Goal: Task Accomplishment & Management: Use online tool/utility

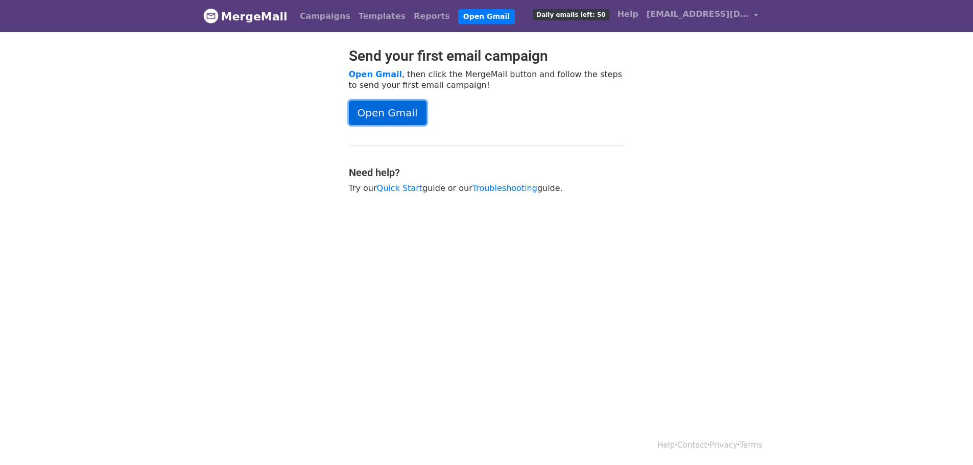
click at [399, 113] on link "Open Gmail" at bounding box center [388, 113] width 78 height 25
click at [332, 17] on link "Campaigns" at bounding box center [325, 16] width 59 height 20
click at [388, 114] on link "Open Gmail" at bounding box center [388, 113] width 78 height 25
click at [367, 16] on link "Templates" at bounding box center [381, 16] width 55 height 20
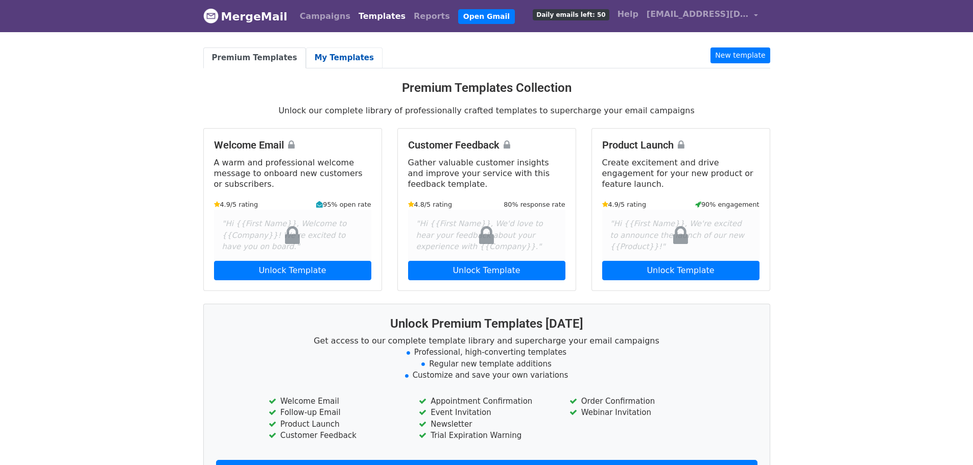
click at [329, 57] on link "My Templates" at bounding box center [344, 57] width 77 height 21
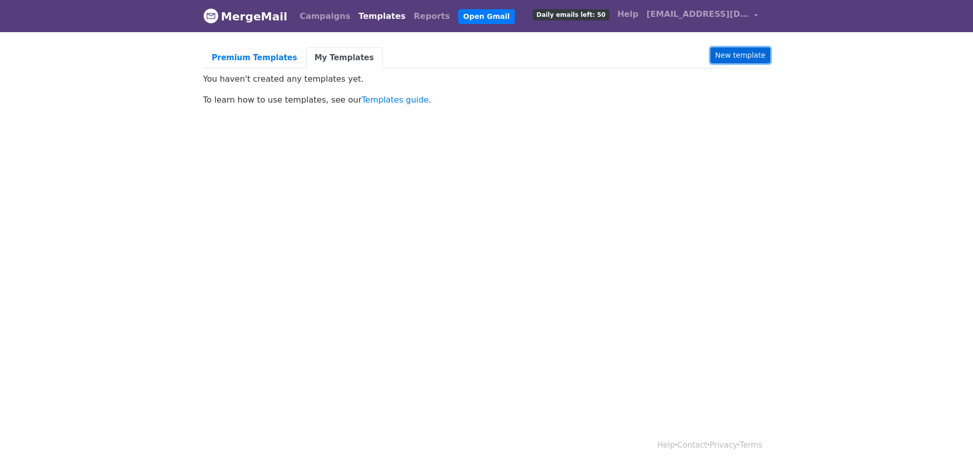
click at [756, 54] on link "New template" at bounding box center [739, 55] width 59 height 16
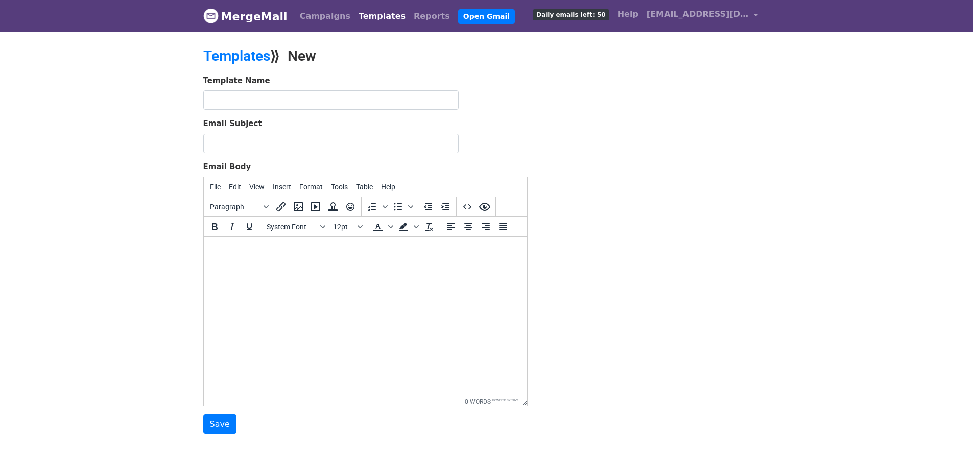
click at [349, 260] on html at bounding box center [364, 251] width 323 height 28
paste body
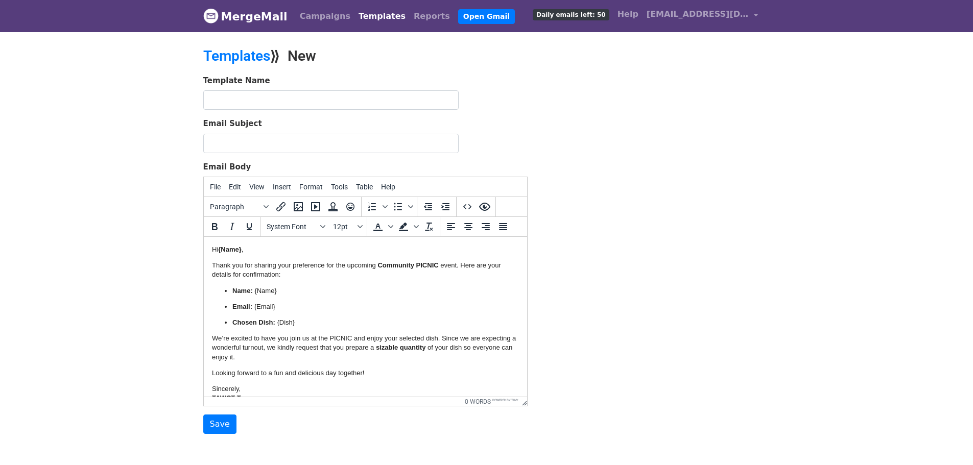
scroll to position [6, 0]
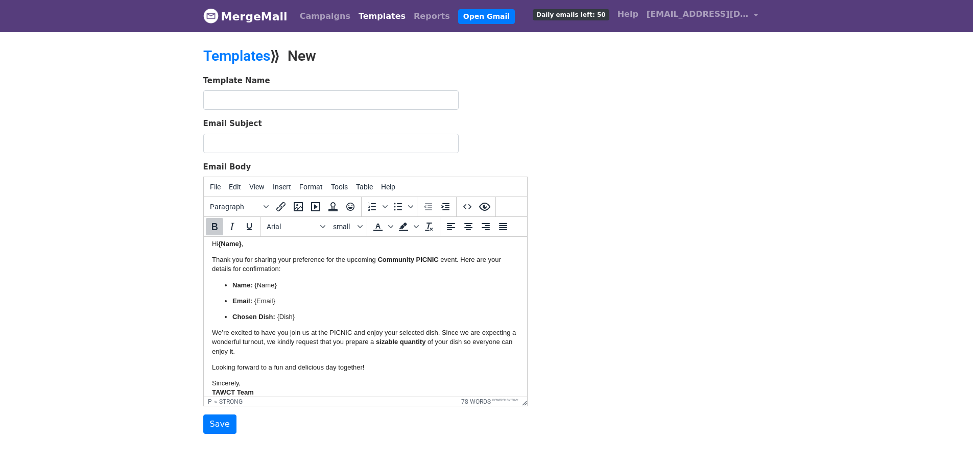
click at [311, 142] on input "Email Subject" at bounding box center [330, 143] width 255 height 19
paste input "TAWCT Picnic - Confirmation - Saturday, September 20th : 11:00 AM On"
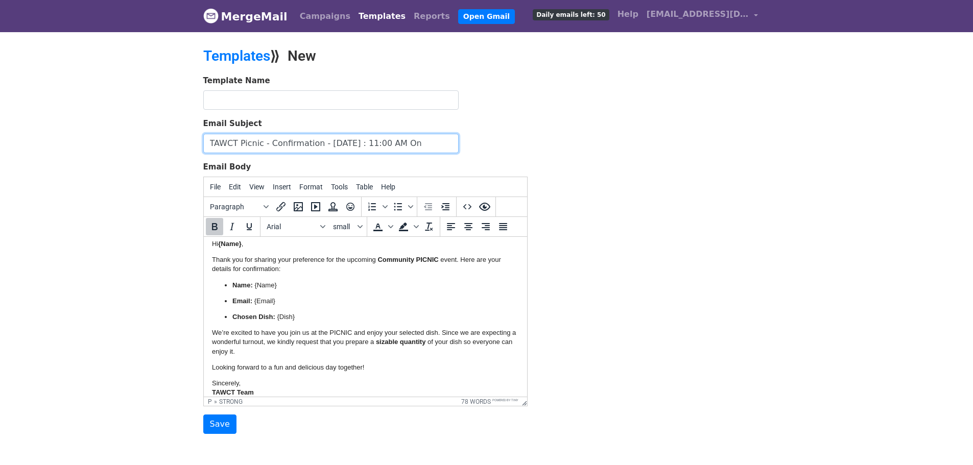
scroll to position [0, 16]
type input "TAWCT Picnic - Confirmation - Saturday, September 20th : 11:00 AM On"
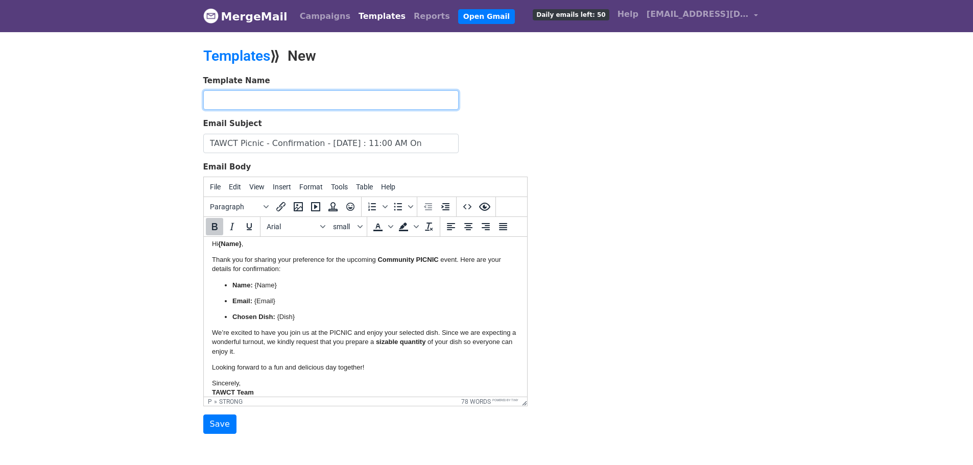
scroll to position [0, 0]
click at [261, 101] on input "text" at bounding box center [330, 99] width 255 height 19
paste input "TAWCT Picnic - Confirmation - Saturday, September 20th : 11:00 AM On"
type input "TAWCT Picnic - Confirmation - 2025"
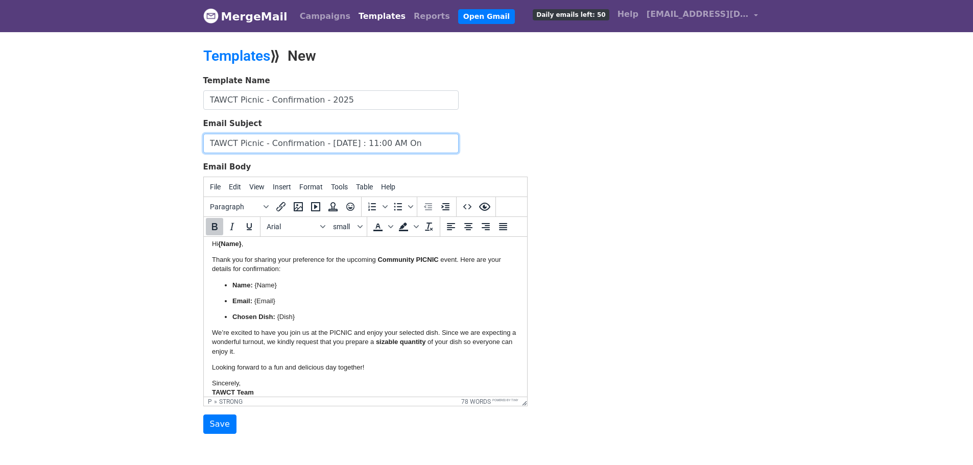
click at [370, 144] on input "TAWCT Picnic - Confirmation - Saturday, September 20th : 11:00 AM On" at bounding box center [330, 143] width 255 height 19
type input "TAWCT Picnic - Confirmation - Saturday, Sep 20th 2025 : 11:00 AM On"
click at [586, 320] on div "Template Name TAWCT Picnic - Confirmation - 2025 Email Subject TAWCT Picnic - C…" at bounding box center [487, 255] width 582 height 360
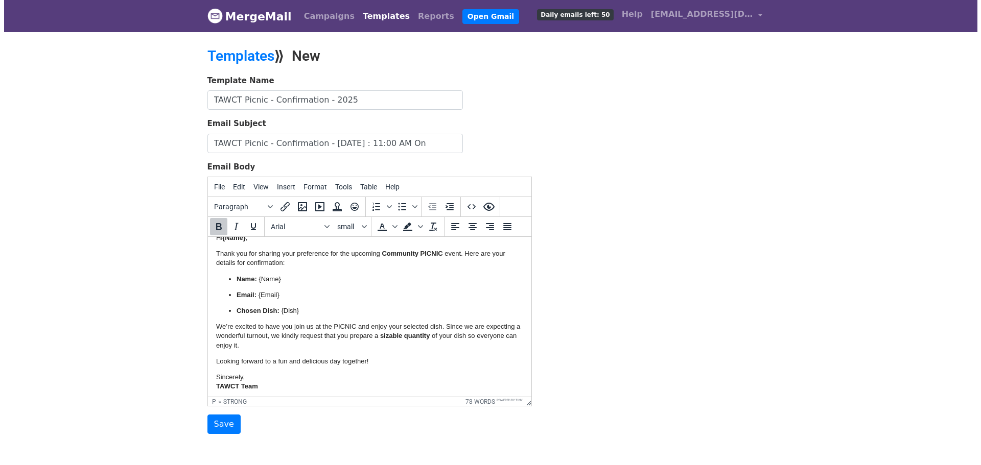
scroll to position [14, 0]
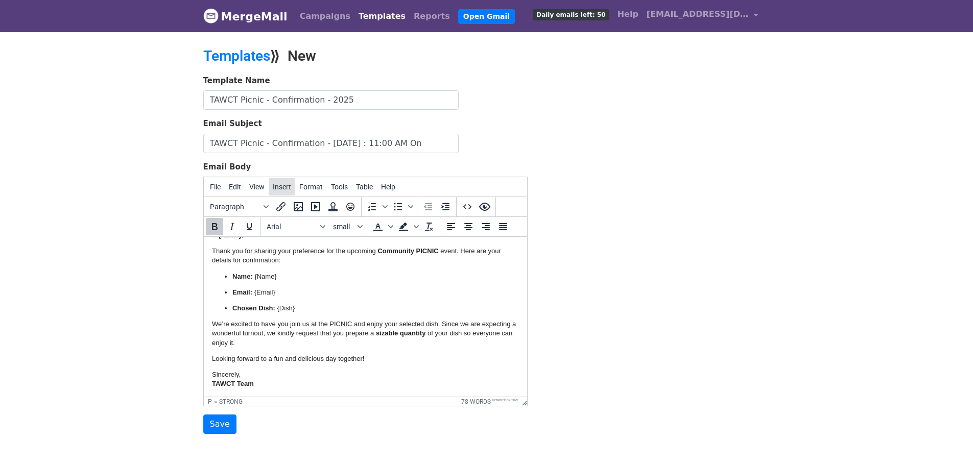
click at [277, 188] on span "Insert" at bounding box center [282, 187] width 18 height 8
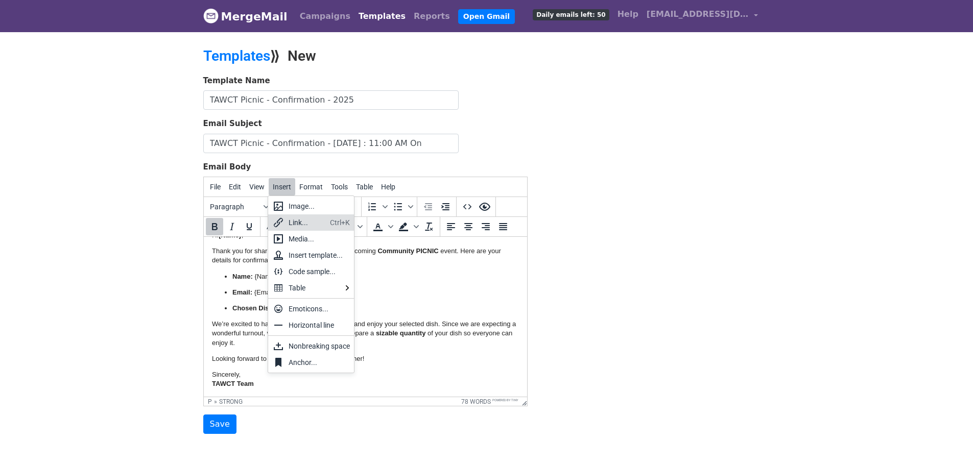
click at [297, 220] on div "Link..." at bounding box center [307, 223] width 37 height 12
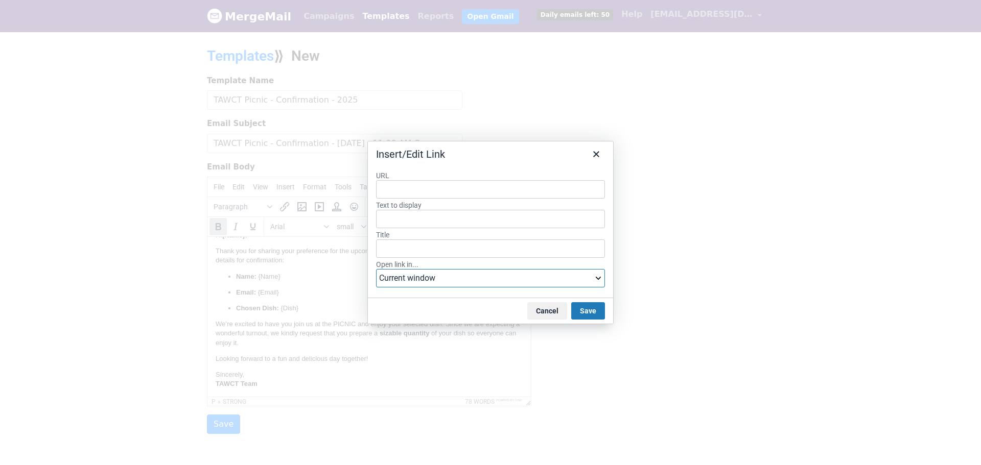
click at [596, 276] on select "Current window New window" at bounding box center [490, 278] width 229 height 18
click at [438, 182] on input "URL" at bounding box center [490, 189] width 229 height 18
paste input "TAWCT Picnic - Confirmation - Saturday, September 20th : 11:00 AM On"
type input "TAWCT Picnic - Confirmation - Saturday, September 20th : 11:00 AM On"
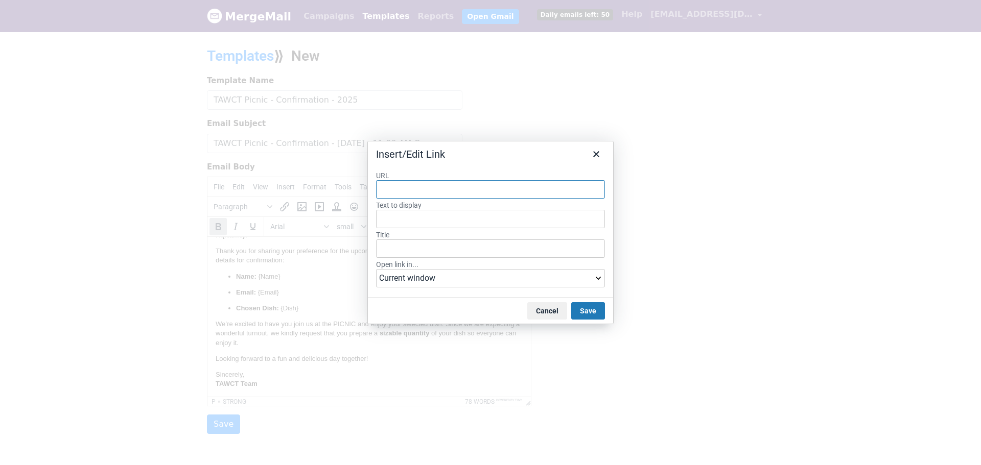
type input "TAWCT Picnic - Confirmation - Saturday, September 20th : 11:00 AM On"
click at [387, 189] on input "TAWCT Picnic - Confirmation - Saturday, September 20th : 11:00 AM On" at bounding box center [490, 189] width 229 height 18
click at [484, 164] on div "URL Text to display Title Open link in... Current window New window" at bounding box center [490, 230] width 245 height 135
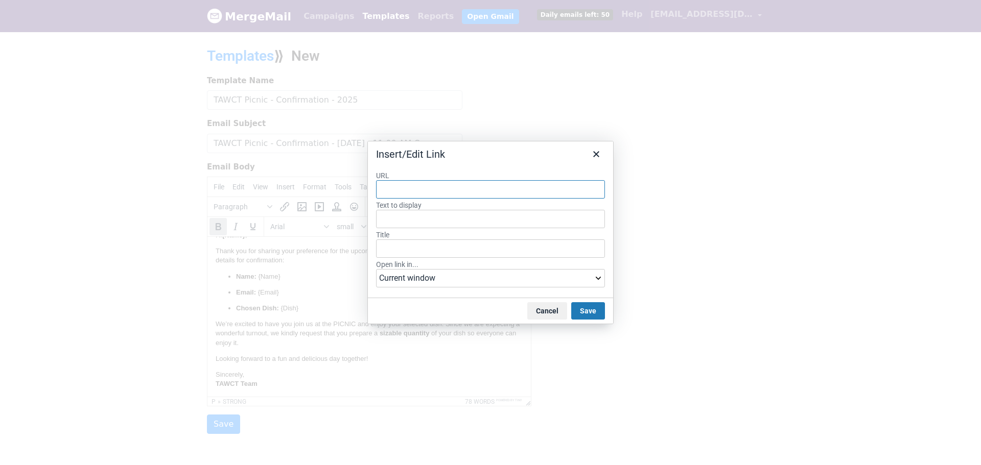
paste input "https://docs.google.com/spreadsheets/d/1VmkzOPxlVsMDxq5p1rbZePD5ptAEZXI26lk0heU…"
type input "https://docs.google.com/spreadsheets/d/1VmkzOPxlVsMDxq5p1rbZePD5ptAEZXI26lk0heU…"
click at [530, 216] on div "https://docs.google.com/spreadsheets/d/1VmkzOPxlVsMDxq5p1rbZePD5ptAEZXI26lk0heU…" at bounding box center [492, 210] width 219 height 12
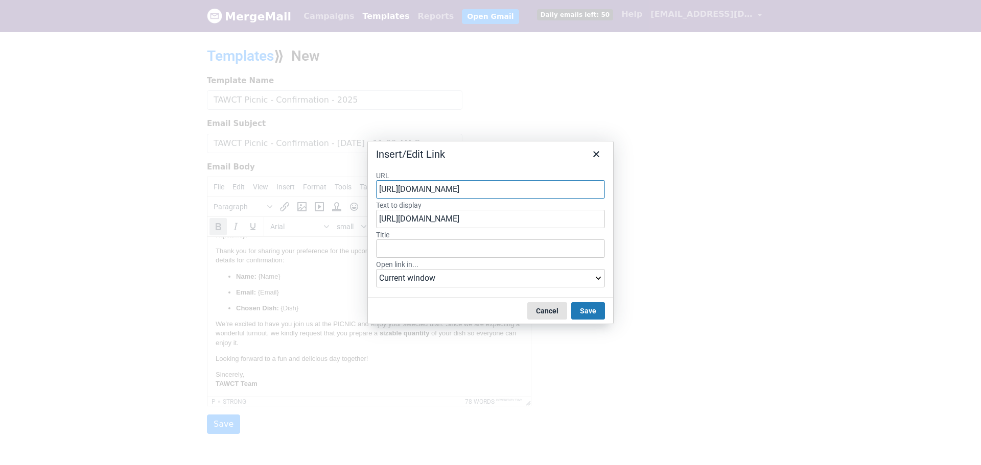
click at [554, 315] on button "Cancel" at bounding box center [547, 310] width 40 height 17
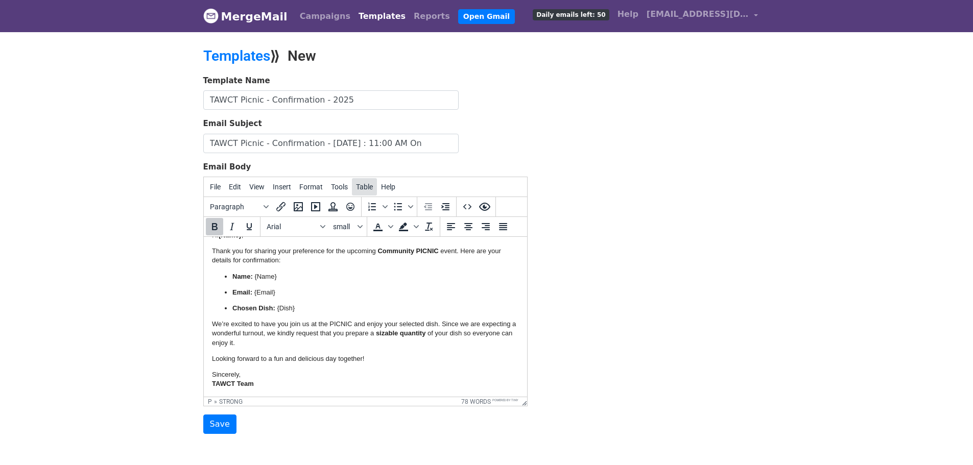
click at [356, 183] on span "Table" at bounding box center [364, 187] width 17 height 8
click at [414, 54] on h2 "Templates ⟫ New" at bounding box center [389, 55] width 373 height 17
click at [212, 420] on input "Save" at bounding box center [219, 424] width 33 height 19
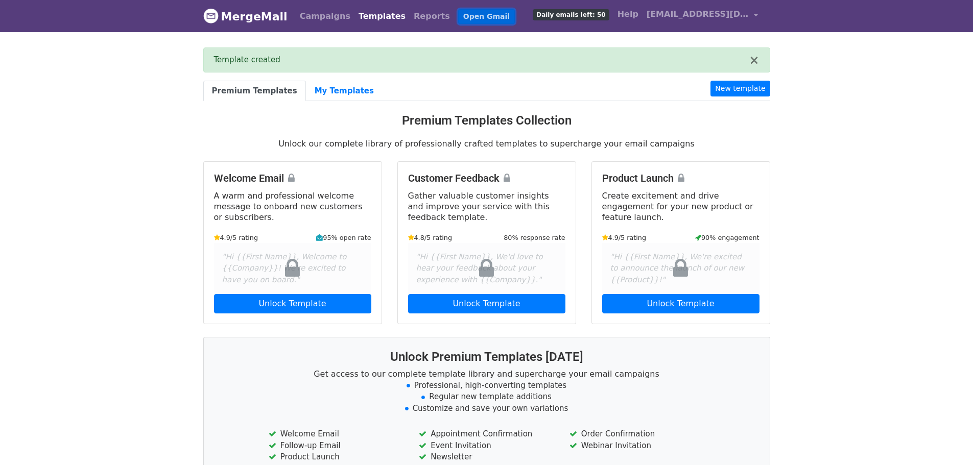
click at [458, 15] on link "Open Gmail" at bounding box center [486, 16] width 57 height 15
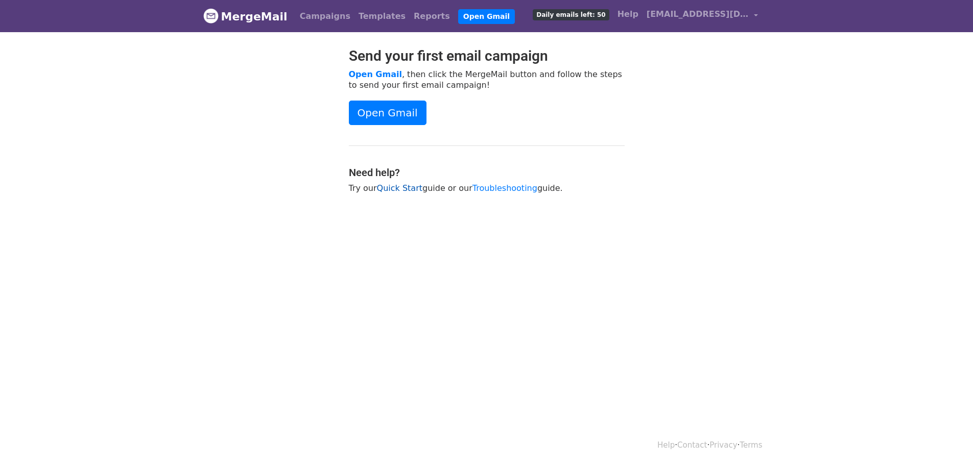
click at [387, 185] on link "Quick Start" at bounding box center [399, 188] width 45 height 10
